Goal: Task Accomplishment & Management: Manage account settings

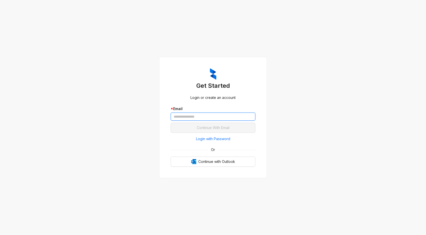
click at [188, 115] on input "text" at bounding box center [213, 117] width 85 height 8
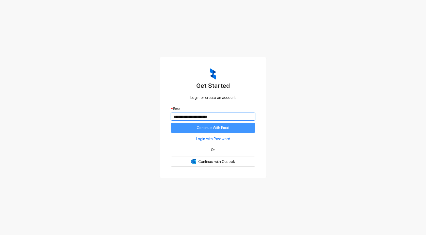
type input "**********"
click at [218, 125] on span "Continue With Email" at bounding box center [213, 128] width 33 height 6
click at [241, 130] on button "Continue With Email" at bounding box center [213, 128] width 85 height 10
click at [225, 140] on span "Login with Password" at bounding box center [213, 139] width 34 height 6
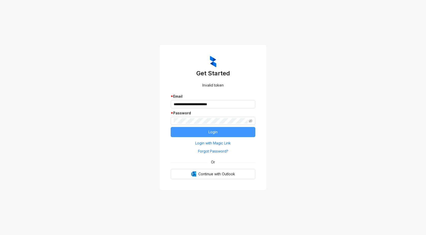
click at [216, 129] on button "Login" at bounding box center [213, 132] width 85 height 10
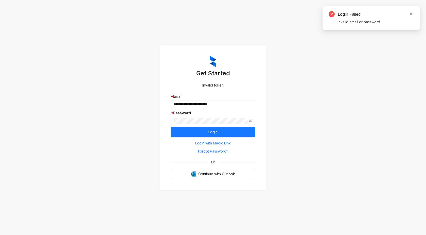
click at [355, 19] on div "Login Failed Invalid email or password." at bounding box center [371, 18] width 85 height 14
click at [208, 151] on span "Forgot Password?" at bounding box center [213, 152] width 30 height 6
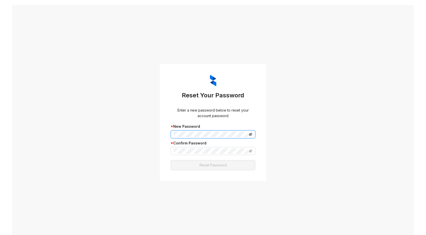
click at [249, 136] on icon "eye-invisible" at bounding box center [251, 135] width 4 height 4
click at [214, 148] on span at bounding box center [213, 151] width 85 height 8
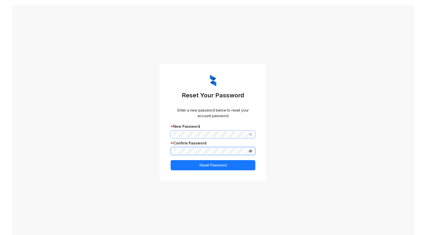
click at [249, 150] on icon "eye-invisible" at bounding box center [251, 151] width 4 height 3
click at [210, 167] on span "Reset Password" at bounding box center [212, 166] width 27 height 6
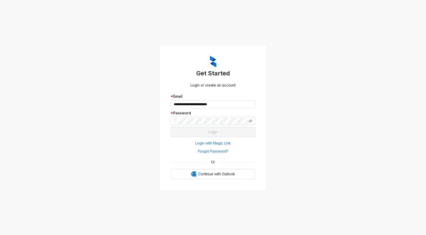
click at [211, 117] on div "* Password" at bounding box center [213, 118] width 85 height 15
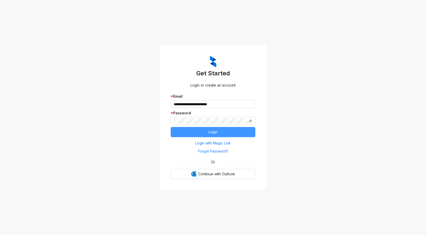
click at [210, 130] on span "Login" at bounding box center [212, 133] width 9 height 6
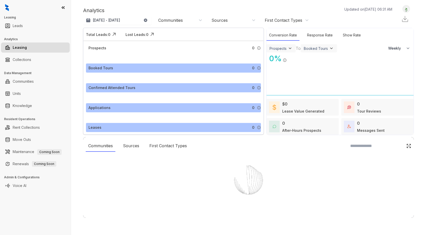
select select "******"
